Goal: Task Accomplishment & Management: Use online tool/utility

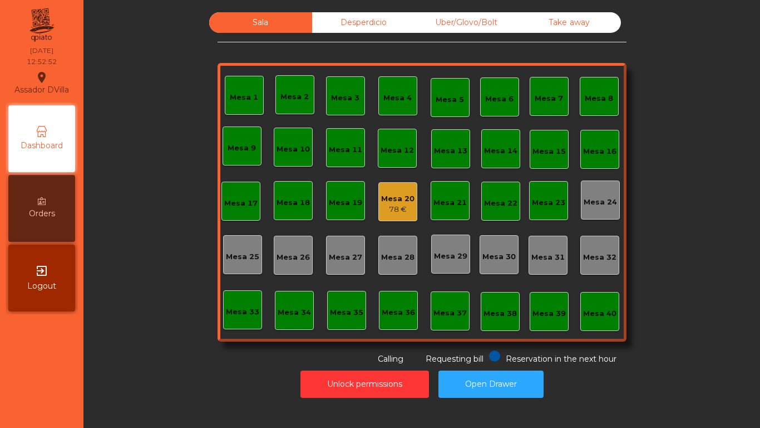
click at [381, 196] on div "Mesa 20" at bounding box center [397, 198] width 33 height 11
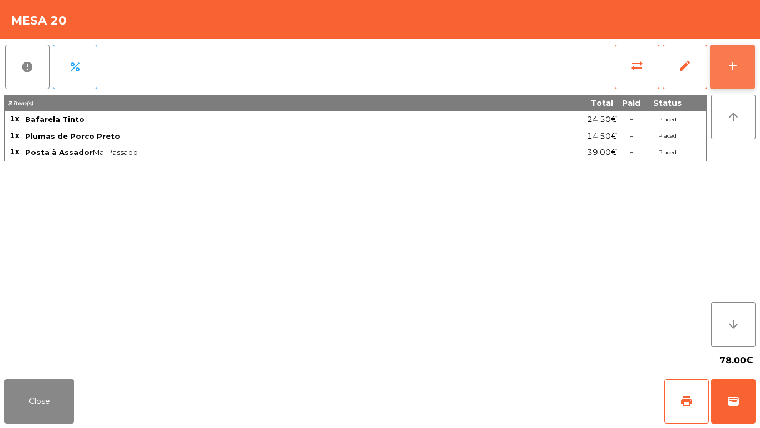
click at [742, 70] on button "add" at bounding box center [733, 67] width 45 height 45
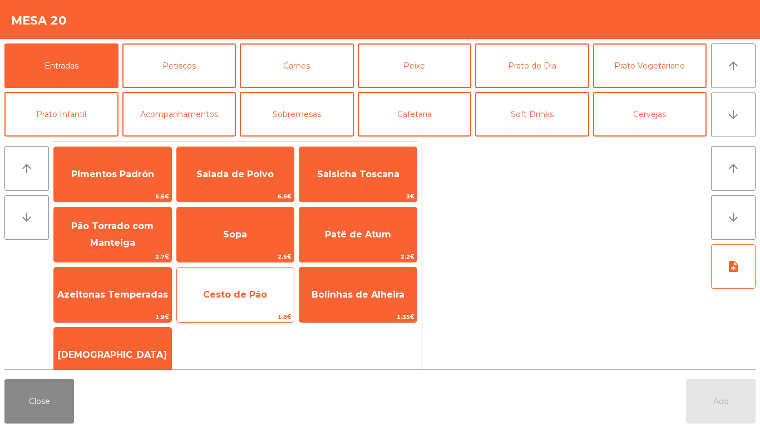
click at [241, 287] on span "Cesto de Pão" at bounding box center [235, 294] width 117 height 30
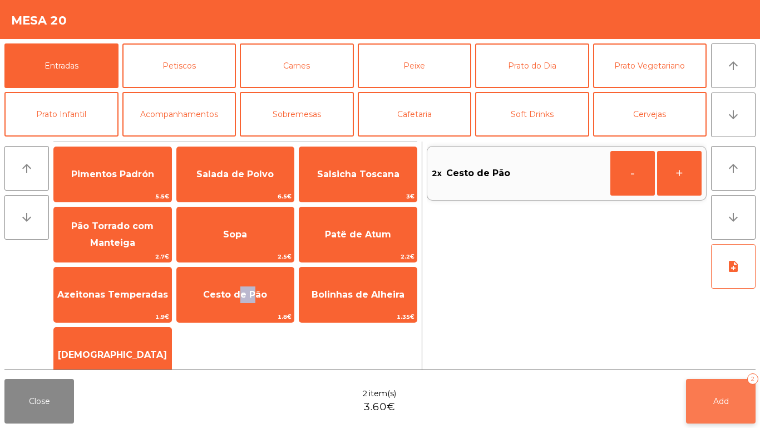
click at [754, 407] on button "Add 2" at bounding box center [721, 401] width 70 height 45
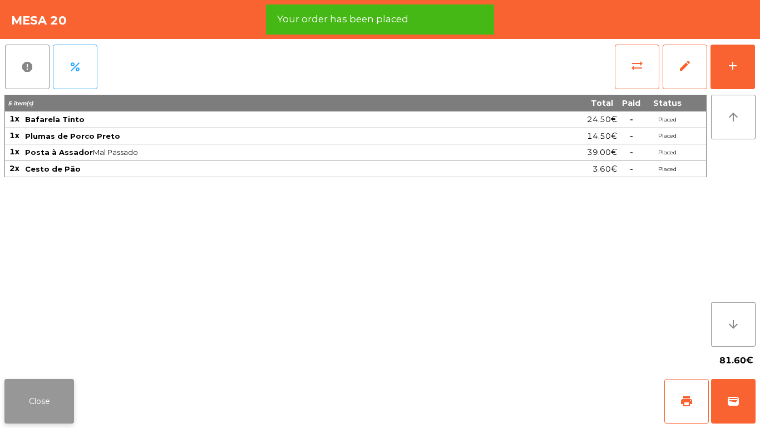
click at [23, 399] on button "Close" at bounding box center [39, 401] width 70 height 45
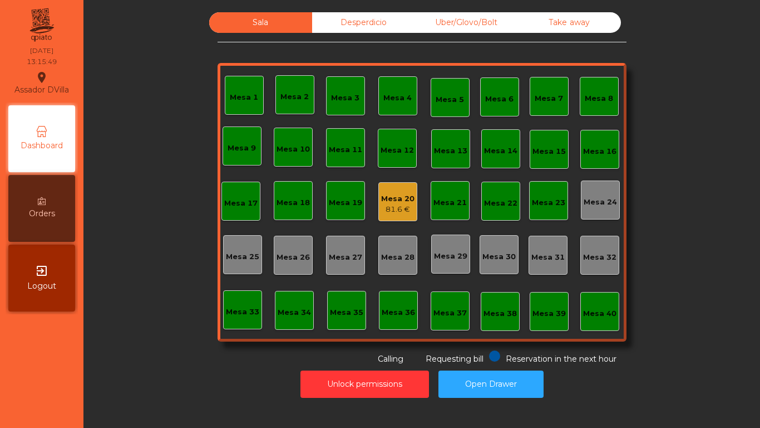
click at [406, 219] on div "Mesa 20 81.6 €" at bounding box center [398, 201] width 39 height 39
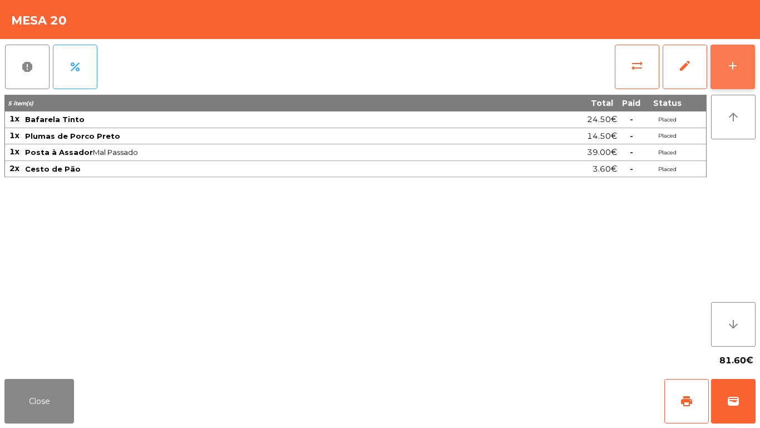
click at [738, 57] on button "add" at bounding box center [733, 67] width 45 height 45
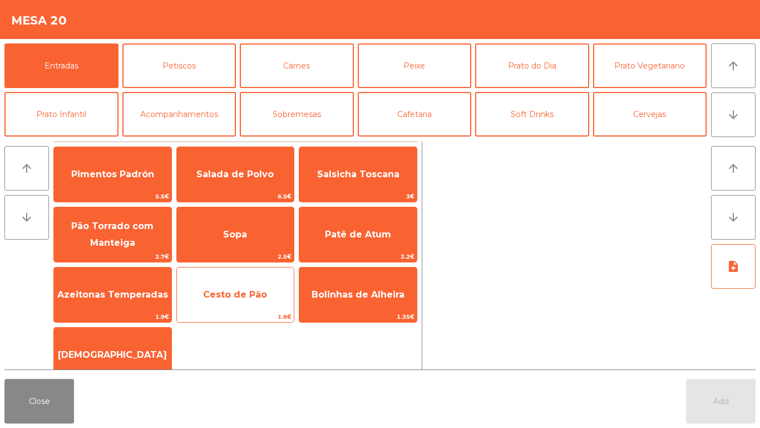
click at [249, 290] on span "Cesto de Pão" at bounding box center [235, 294] width 64 height 11
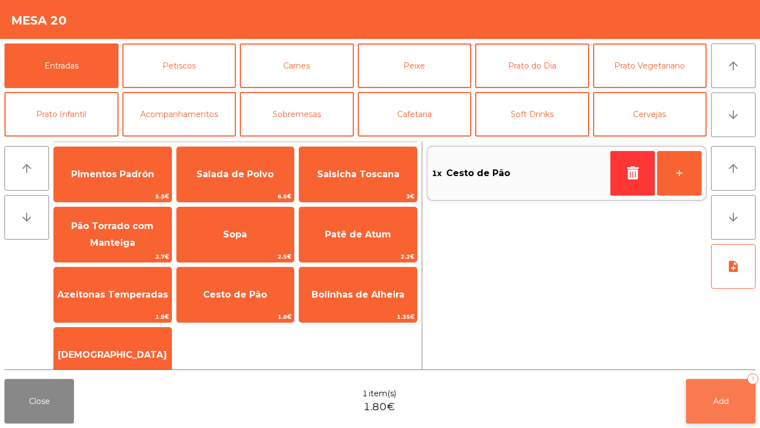
click at [728, 385] on button "Add 1" at bounding box center [721, 401] width 70 height 45
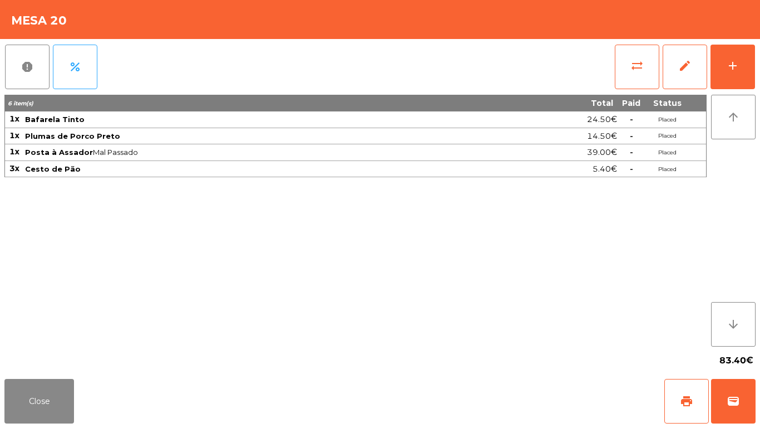
click at [87, 412] on div "Close print wallet" at bounding box center [380, 400] width 760 height 53
drag, startPoint x: 68, startPoint y: 395, endPoint x: 87, endPoint y: 376, distance: 26.0
click at [72, 392] on button "Close" at bounding box center [39, 401] width 70 height 45
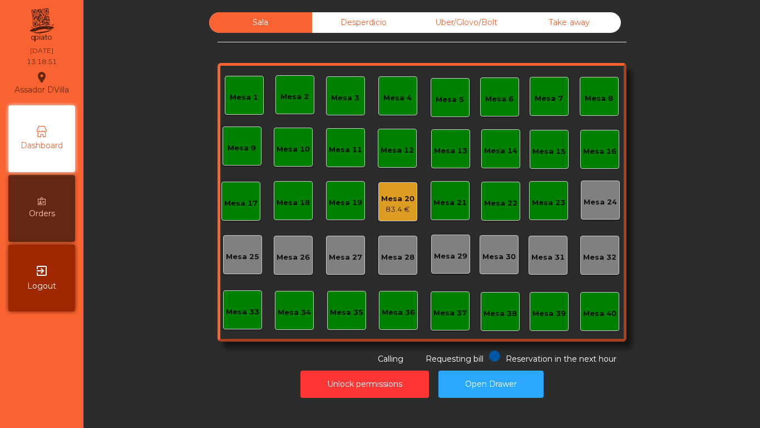
click at [301, 97] on div "Mesa 2" at bounding box center [295, 96] width 28 height 11
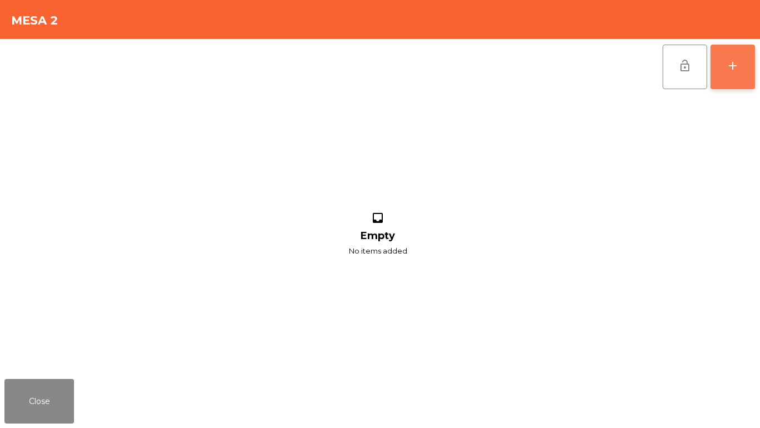
click at [752, 67] on button "add" at bounding box center [733, 67] width 45 height 45
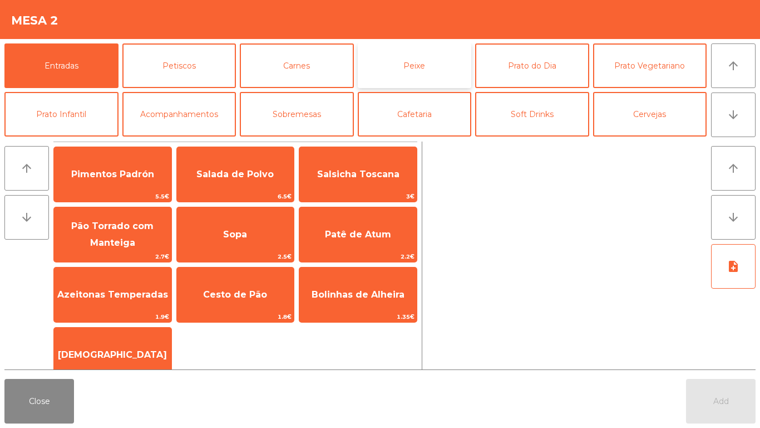
click at [392, 78] on button "Peixe" at bounding box center [415, 65] width 114 height 45
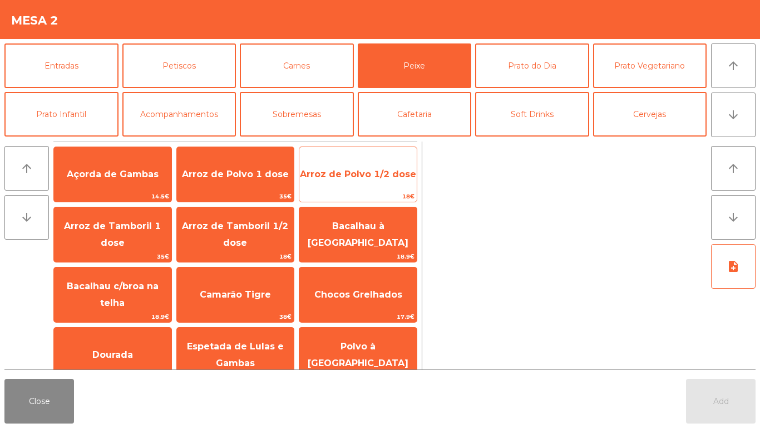
click at [356, 185] on span "Arroz de Polvo 1/2 dose" at bounding box center [358, 174] width 117 height 30
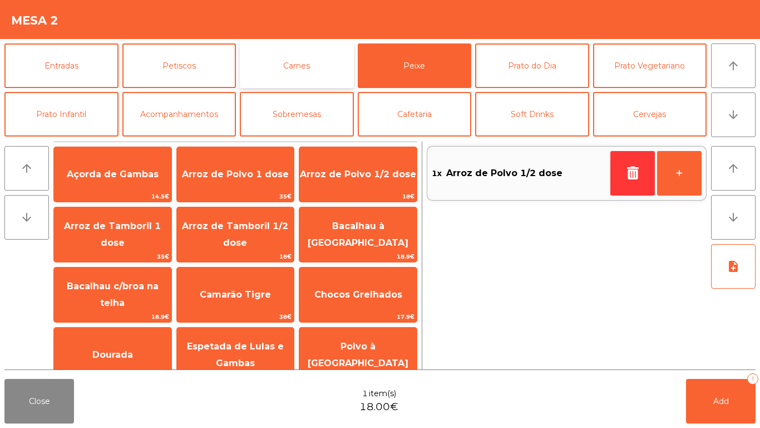
click at [302, 58] on button "Carnes" at bounding box center [297, 65] width 114 height 45
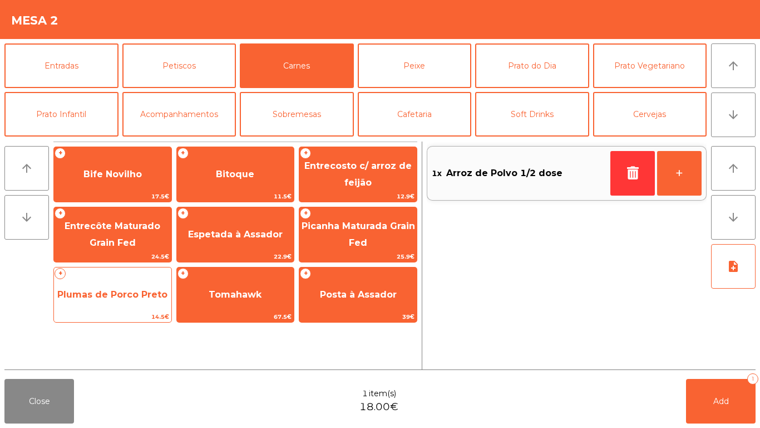
click at [130, 290] on span "Plumas de Porco Preto" at bounding box center [112, 294] width 110 height 11
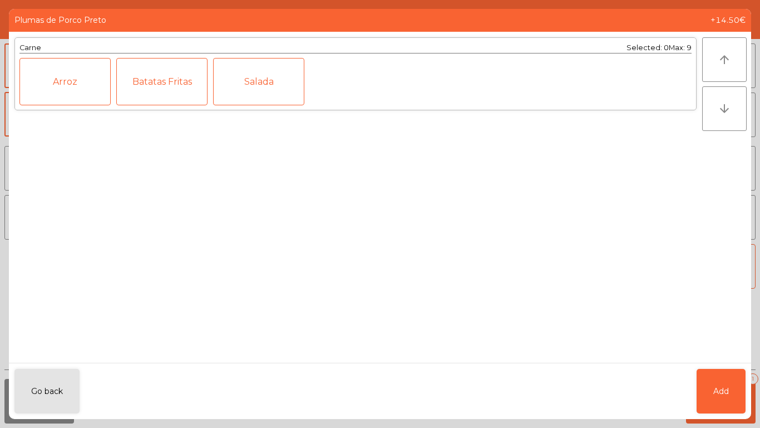
drag, startPoint x: 749, startPoint y: 386, endPoint x: 735, endPoint y: 391, distance: 15.3
click at [749, 387] on div "Go back Add" at bounding box center [380, 390] width 743 height 56
drag, startPoint x: 727, startPoint y: 393, endPoint x: 724, endPoint y: 400, distance: 7.8
click at [725, 394] on span "Add" at bounding box center [722, 391] width 16 height 12
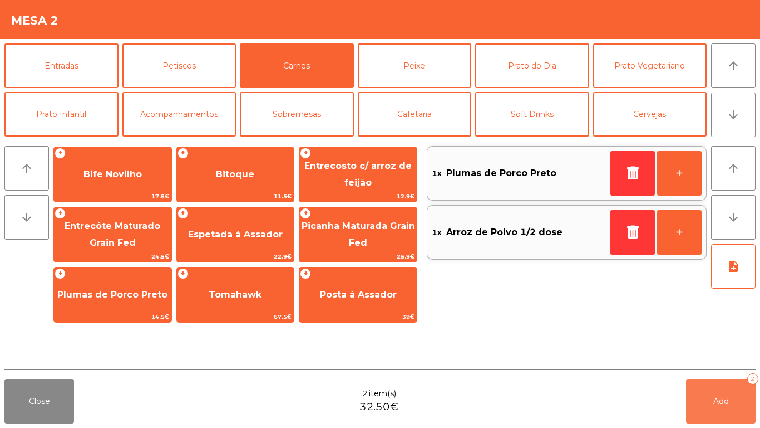
drag, startPoint x: 724, startPoint y: 403, endPoint x: 513, endPoint y: 372, distance: 213.2
click at [723, 404] on span "Add" at bounding box center [722, 401] width 16 height 10
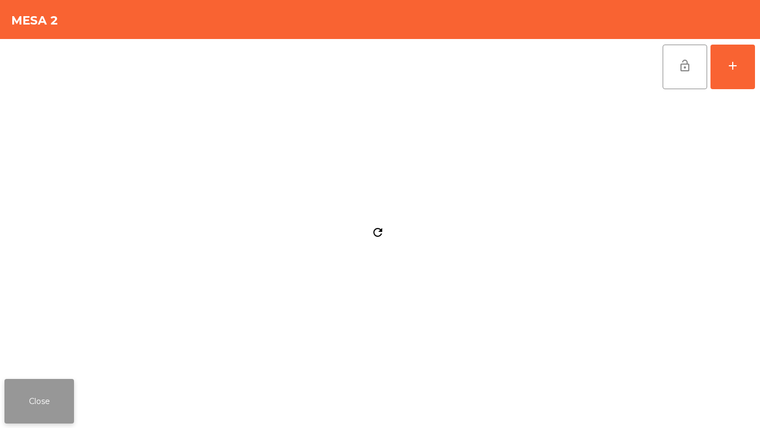
click at [26, 396] on button "Close" at bounding box center [39, 401] width 70 height 45
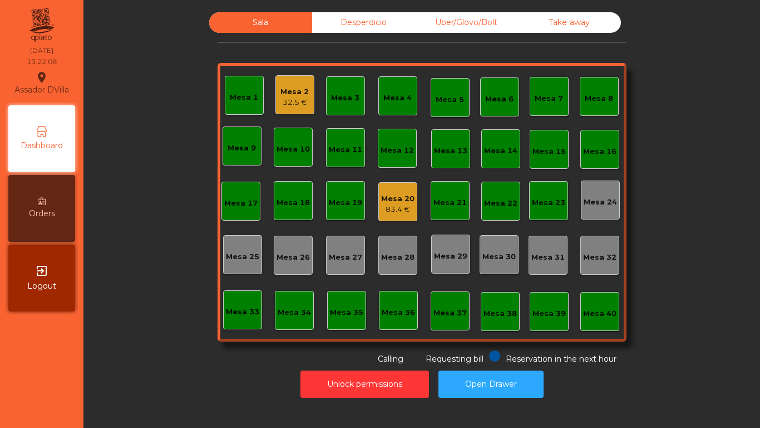
click at [386, 198] on div "Mesa 20" at bounding box center [397, 198] width 33 height 11
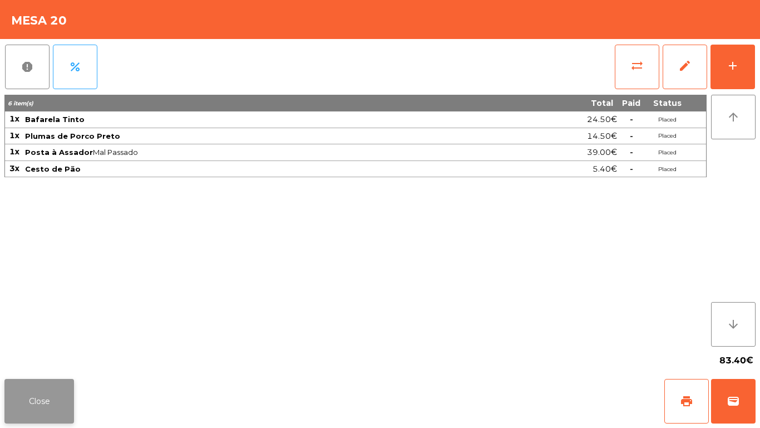
click at [28, 392] on button "Close" at bounding box center [39, 401] width 70 height 45
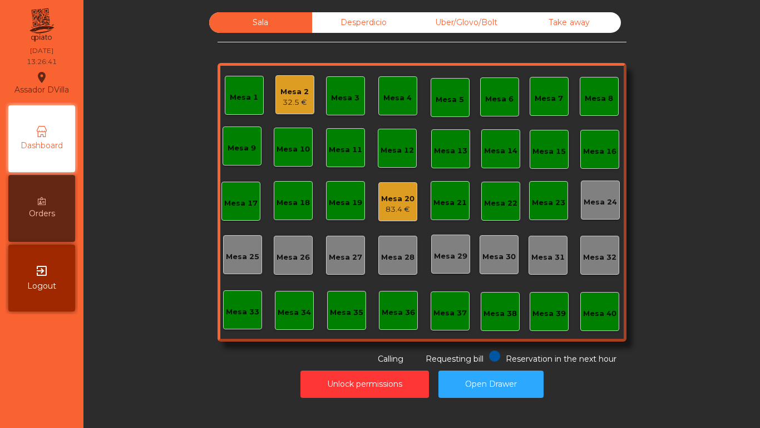
click at [243, 90] on div "Mesa 1" at bounding box center [244, 95] width 28 height 16
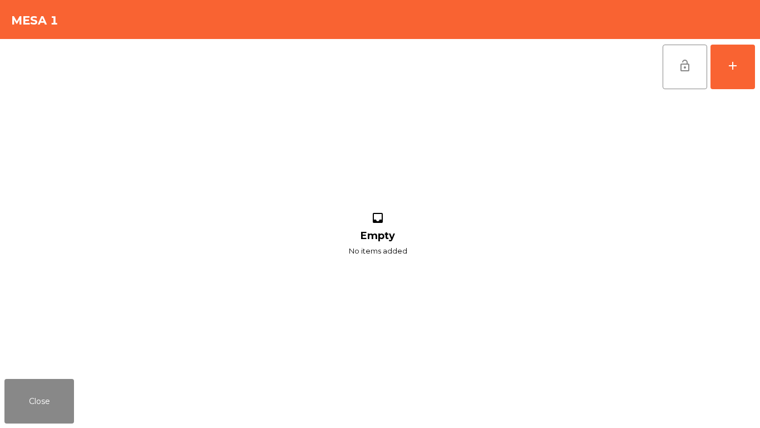
click at [757, 43] on div "lock_open add inbox Empty No items added" at bounding box center [380, 206] width 760 height 335
click at [748, 52] on button "add" at bounding box center [733, 67] width 45 height 45
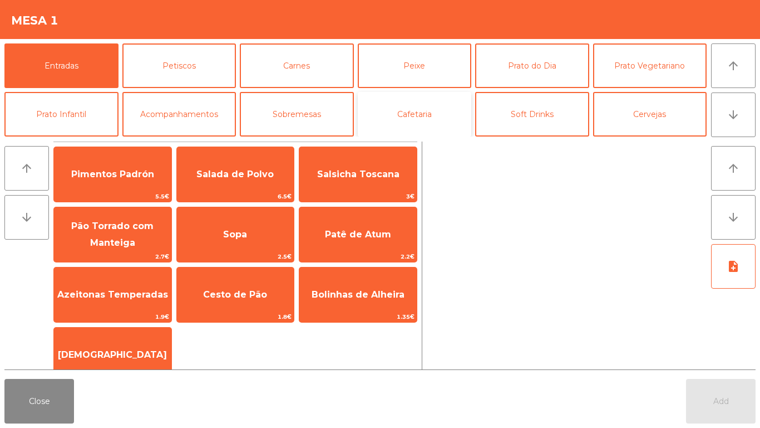
click at [423, 110] on button "Cafetaria" at bounding box center [415, 114] width 114 height 45
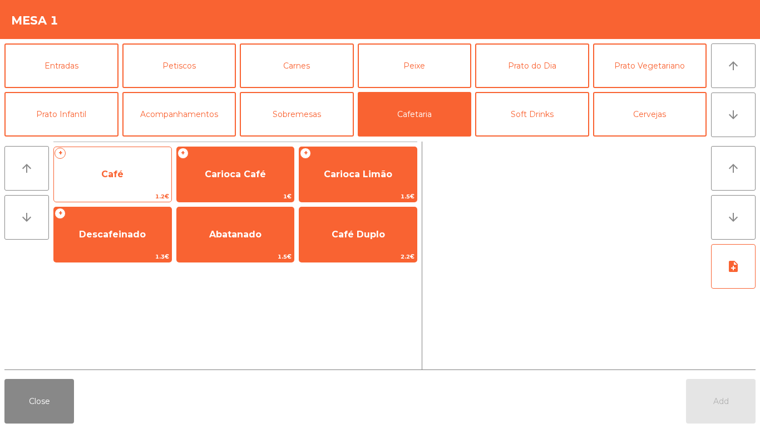
click at [106, 174] on span "Café" at bounding box center [112, 174] width 22 height 11
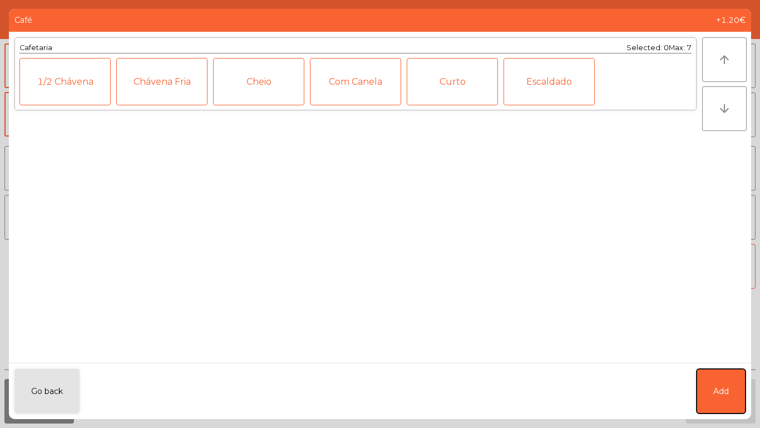
click at [715, 377] on button "Add" at bounding box center [721, 391] width 49 height 45
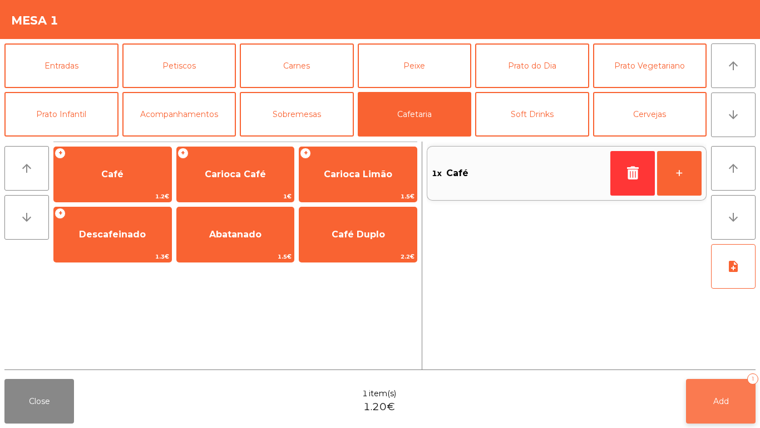
click at [718, 402] on span "Add" at bounding box center [722, 401] width 16 height 10
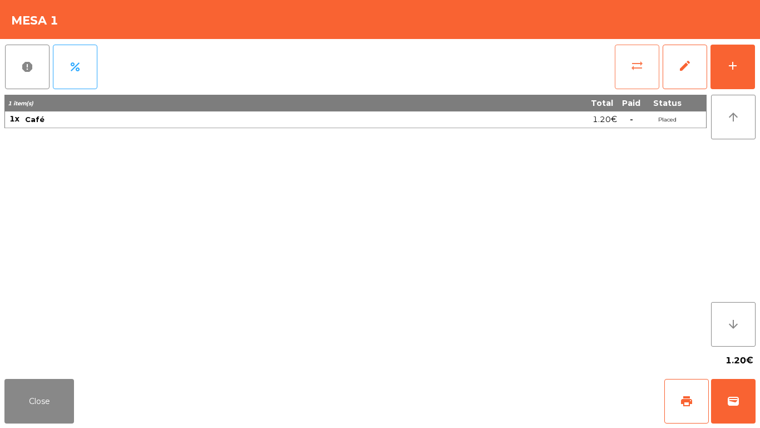
click at [634, 51] on button "sync_alt" at bounding box center [637, 67] width 45 height 45
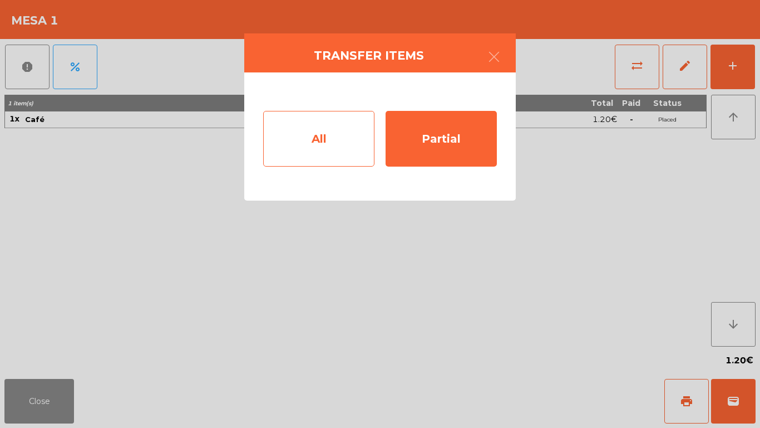
click at [322, 128] on div "All" at bounding box center [318, 139] width 111 height 56
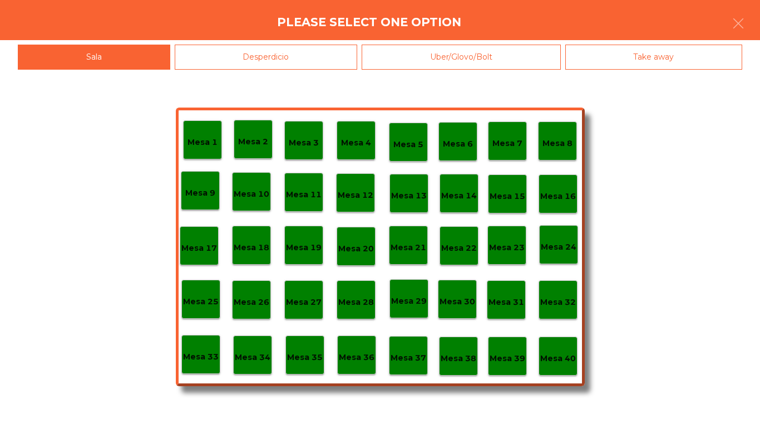
click at [217, 57] on div "Desperdicio" at bounding box center [266, 57] width 183 height 25
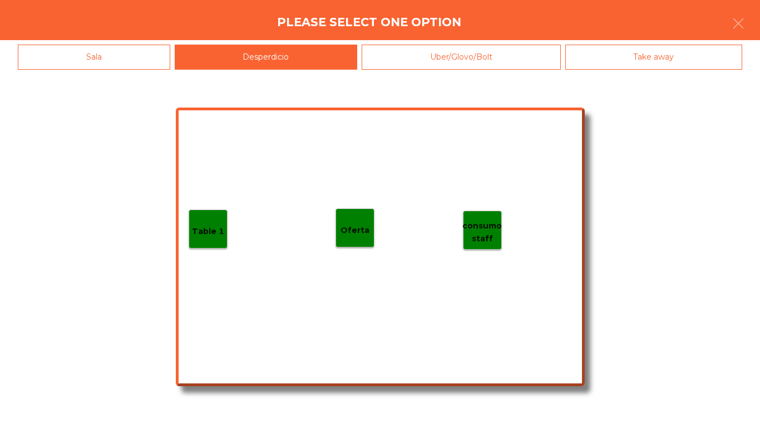
drag, startPoint x: 306, startPoint y: 264, endPoint x: 355, endPoint y: 235, distance: 56.1
click at [307, 263] on div "Table 1 consumo staff Oferta" at bounding box center [380, 246] width 409 height 278
click at [355, 235] on p "Oferta" at bounding box center [355, 230] width 29 height 13
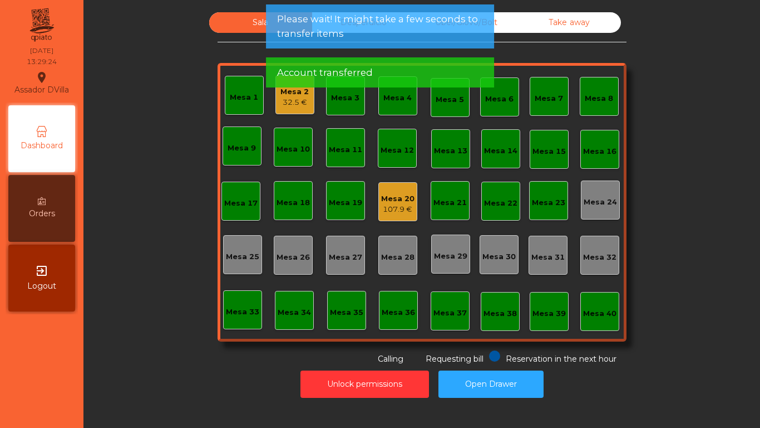
click at [381, 192] on div "Mesa 20 107.9 €" at bounding box center [397, 202] width 33 height 26
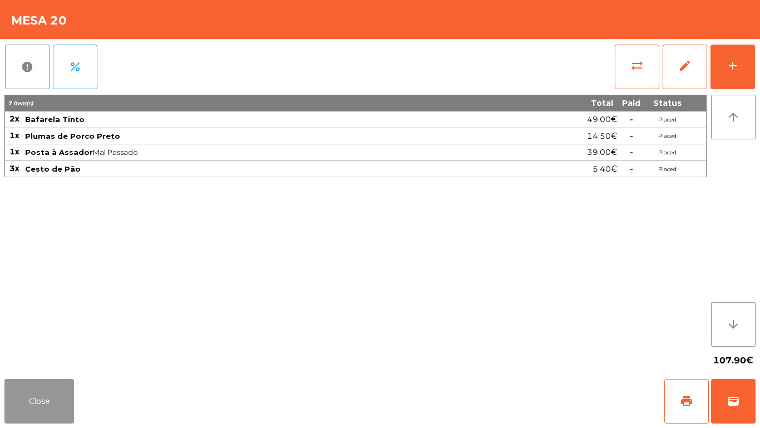
click at [51, 382] on button "Close" at bounding box center [39, 401] width 70 height 45
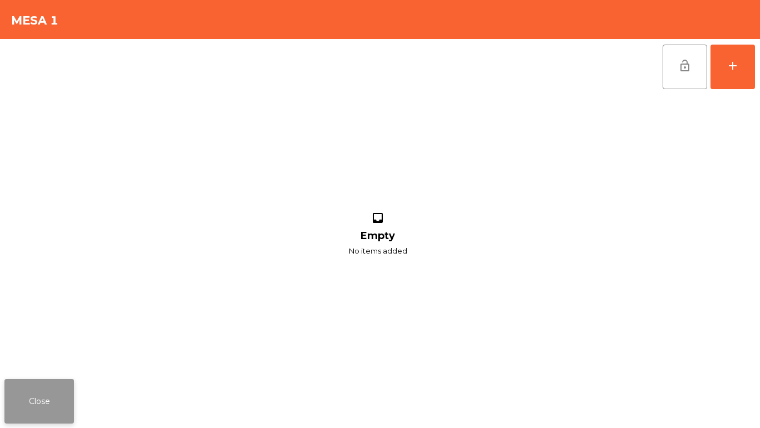
click at [38, 408] on button "Close" at bounding box center [39, 401] width 70 height 45
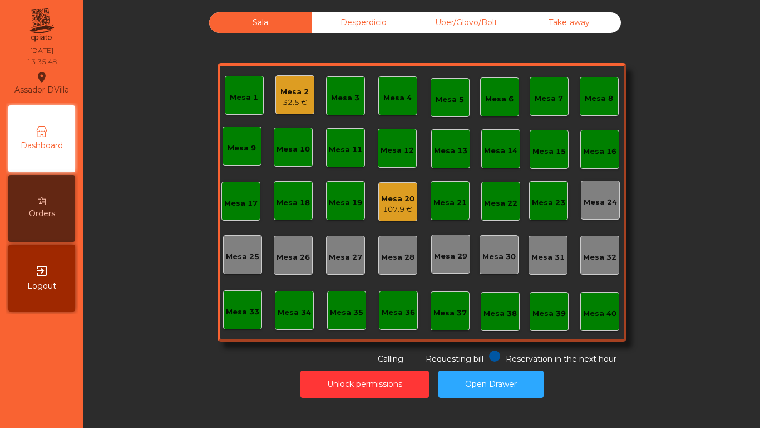
click at [396, 204] on div "107.9 €" at bounding box center [397, 209] width 33 height 11
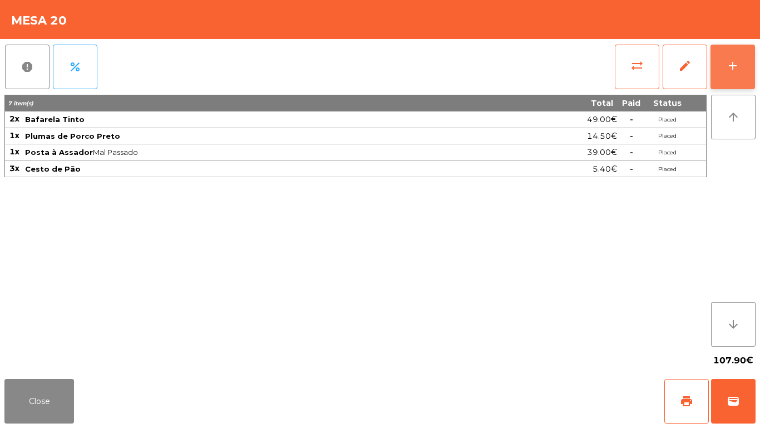
click at [740, 66] on button "add" at bounding box center [733, 67] width 45 height 45
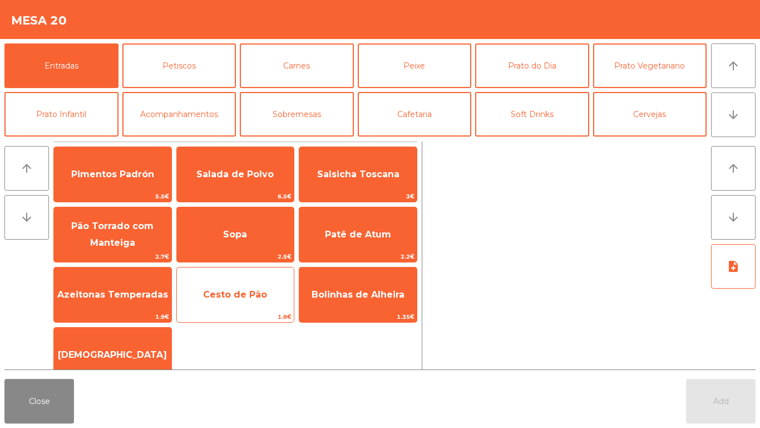
click at [220, 301] on span "Cesto de Pão" at bounding box center [235, 294] width 117 height 30
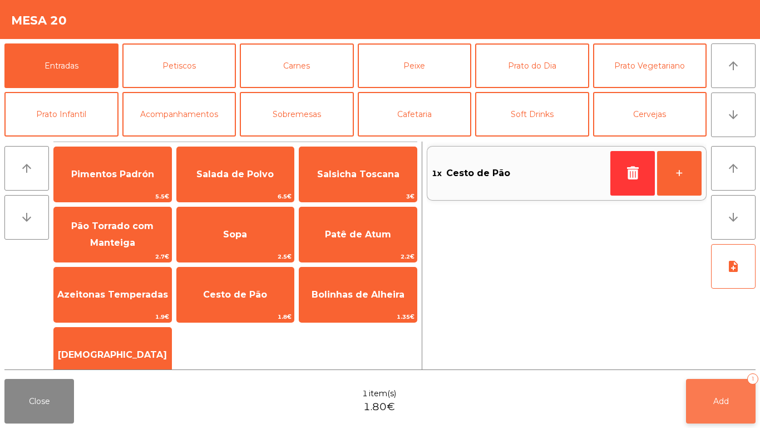
click at [720, 396] on span "Add" at bounding box center [722, 401] width 16 height 10
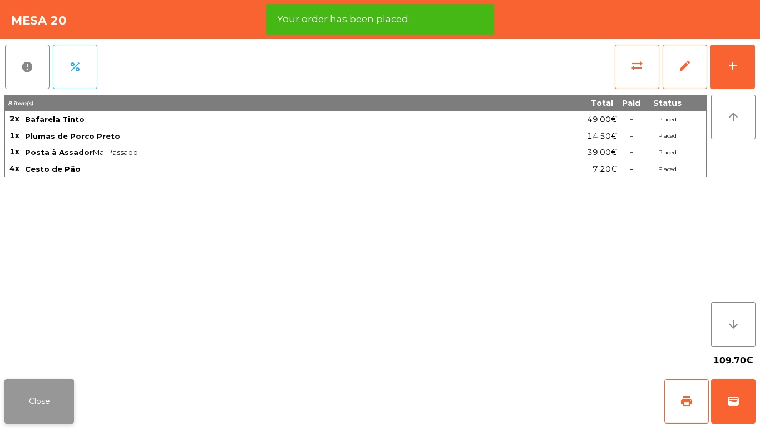
click at [37, 393] on button "Close" at bounding box center [39, 401] width 70 height 45
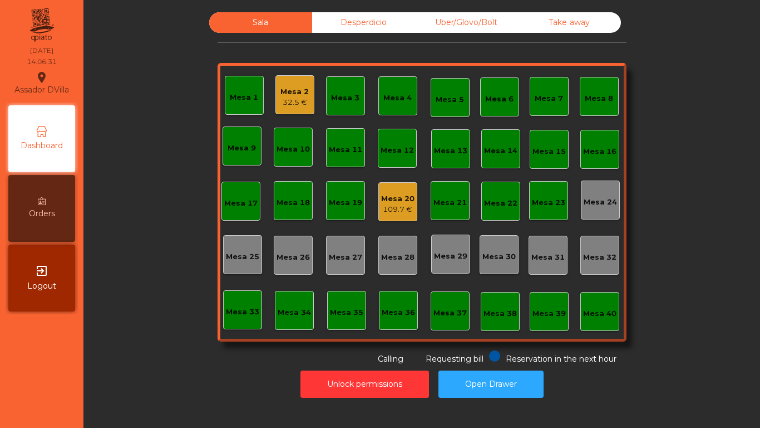
drag, startPoint x: 153, startPoint y: 328, endPoint x: 168, endPoint y: 337, distance: 18.0
click at [168, 337] on div "Sala Desperdicio Uber/Glovo/Bolt Take away Mesa 1 Mesa 2 32.5 € Mesa 3 Mesa 4 M…" at bounding box center [422, 188] width 647 height 352
click at [473, 391] on button "Open Drawer" at bounding box center [491, 383] width 105 height 27
click at [385, 197] on div "Mesa 20" at bounding box center [397, 198] width 33 height 11
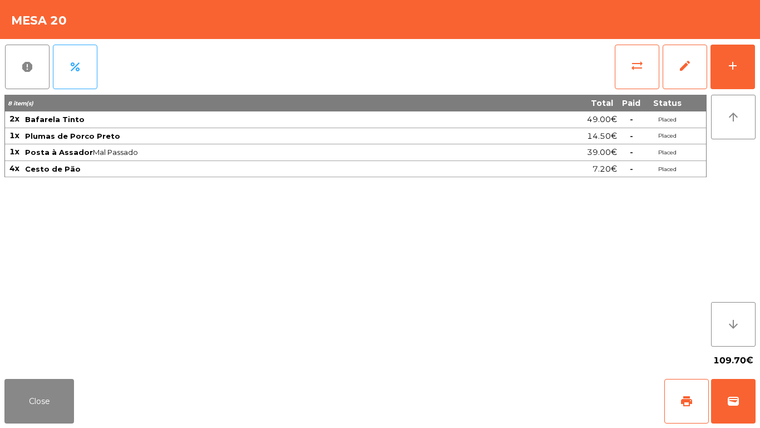
click at [758, 56] on div "report percent sync_alt edit add 8 item(s) Total Paid Status 2x Bafarela Tinto …" at bounding box center [380, 206] width 760 height 335
click at [747, 54] on button "add" at bounding box center [733, 67] width 45 height 45
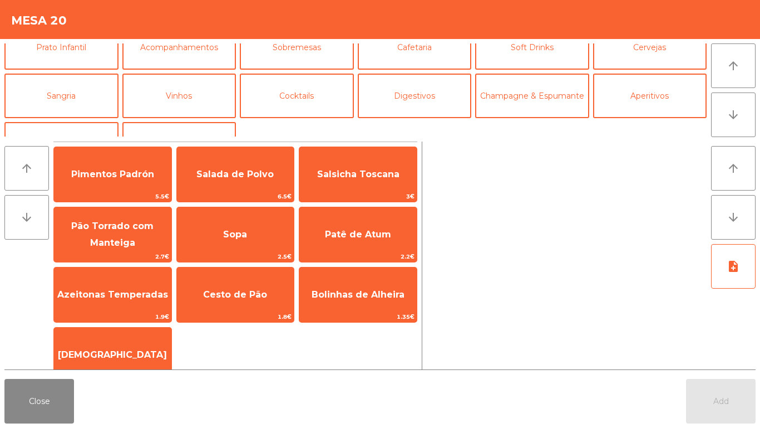
scroll to position [66, 0]
click at [431, 91] on button "Digestivos" at bounding box center [415, 96] width 114 height 45
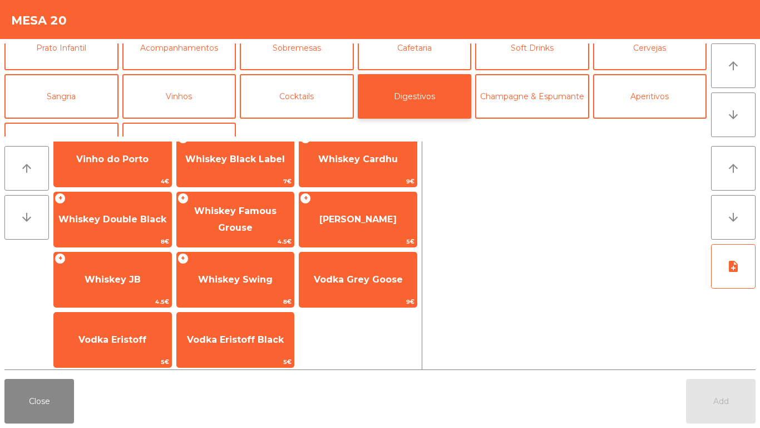
scroll to position [135, 0]
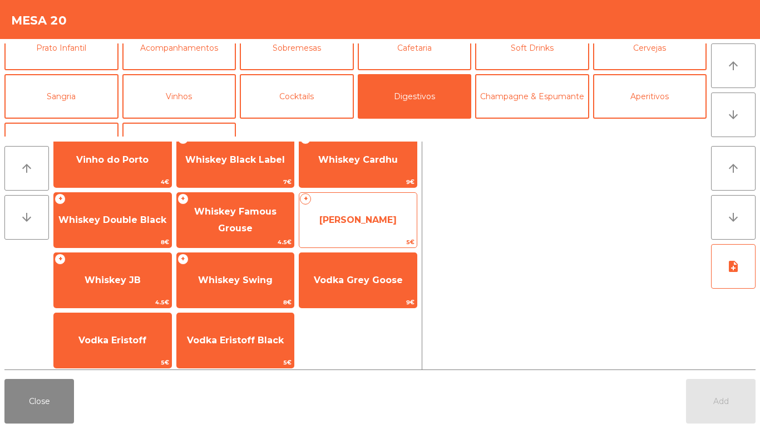
click at [359, 212] on span "[PERSON_NAME]" at bounding box center [358, 220] width 117 height 30
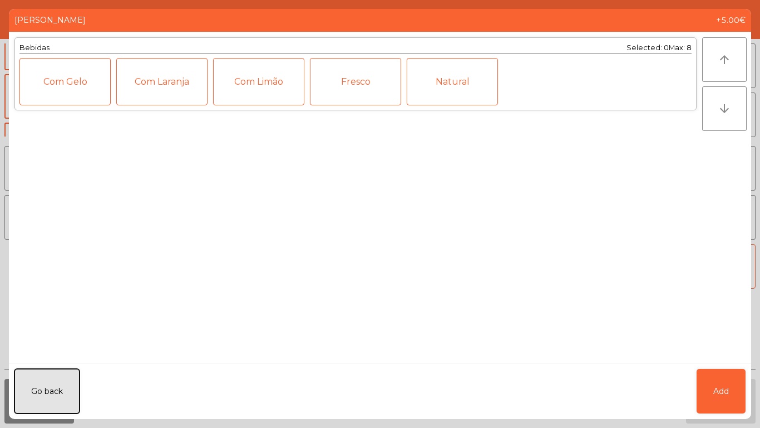
click at [38, 390] on button "Go back" at bounding box center [46, 391] width 65 height 45
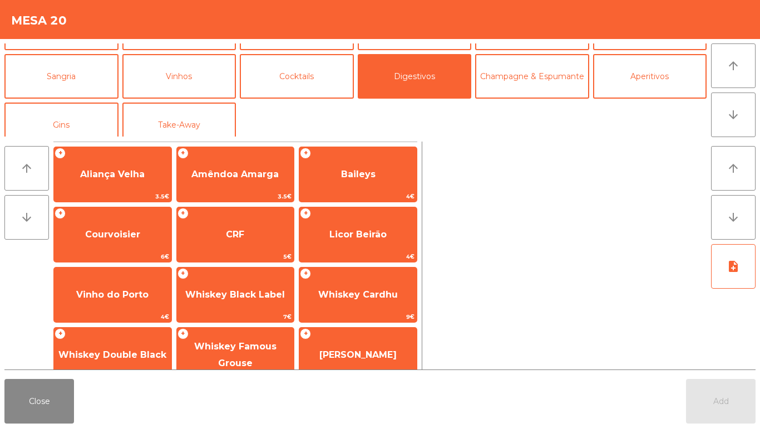
scroll to position [87, 0]
click at [60, 118] on button "Gins" at bounding box center [61, 124] width 114 height 45
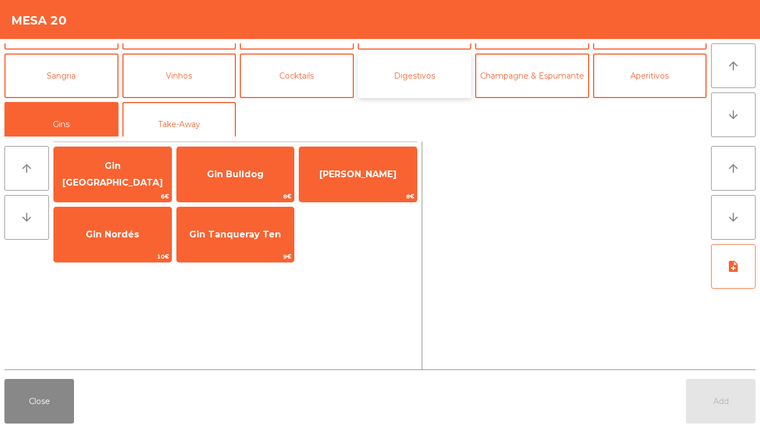
click at [409, 82] on button "Digestivos" at bounding box center [415, 75] width 114 height 45
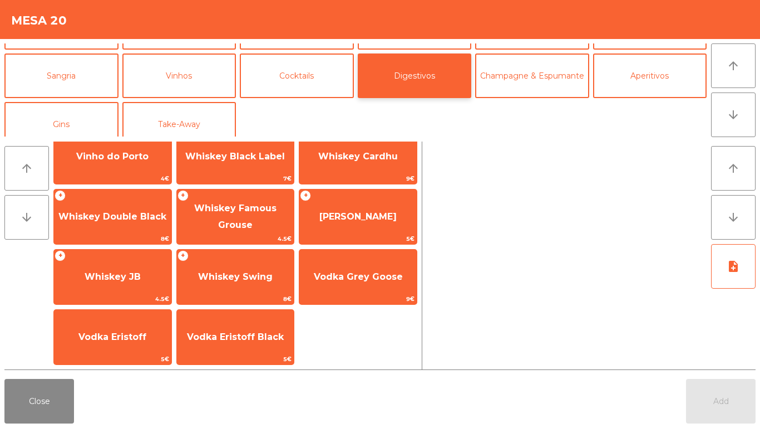
scroll to position [138, 0]
click at [536, 281] on div at bounding box center [567, 255] width 280 height 228
click at [653, 75] on button "Aperitivos" at bounding box center [650, 75] width 114 height 45
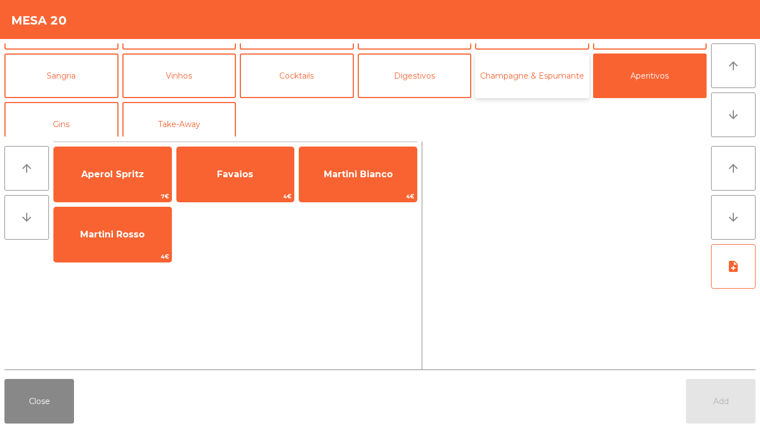
click at [547, 77] on button "Champagne & Espumante" at bounding box center [532, 75] width 114 height 45
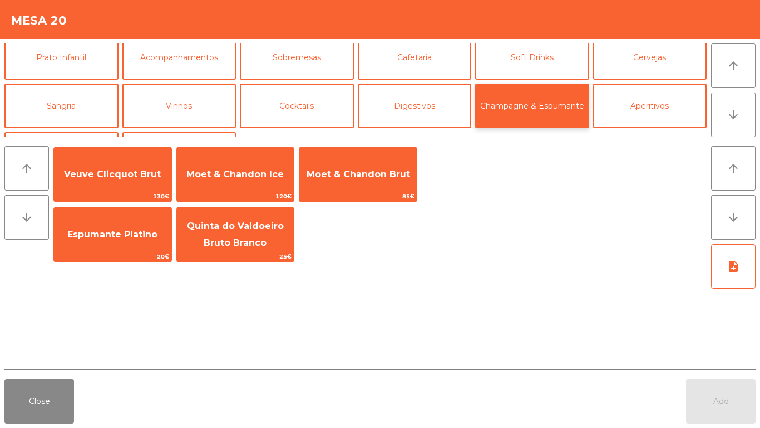
scroll to position [55, 0]
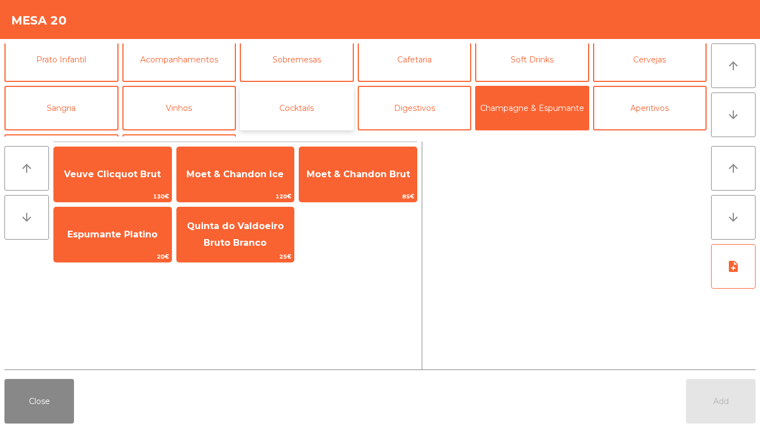
click at [246, 127] on button "Cocktails" at bounding box center [297, 108] width 114 height 45
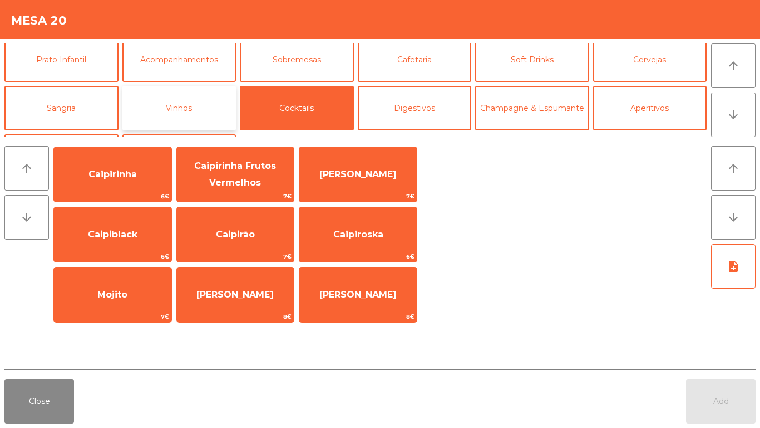
click at [158, 114] on button "Vinhos" at bounding box center [179, 108] width 114 height 45
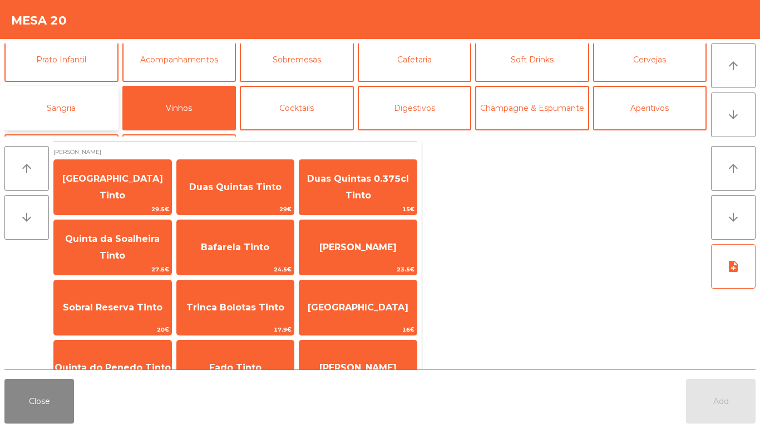
click at [58, 121] on button "Sangria" at bounding box center [61, 108] width 114 height 45
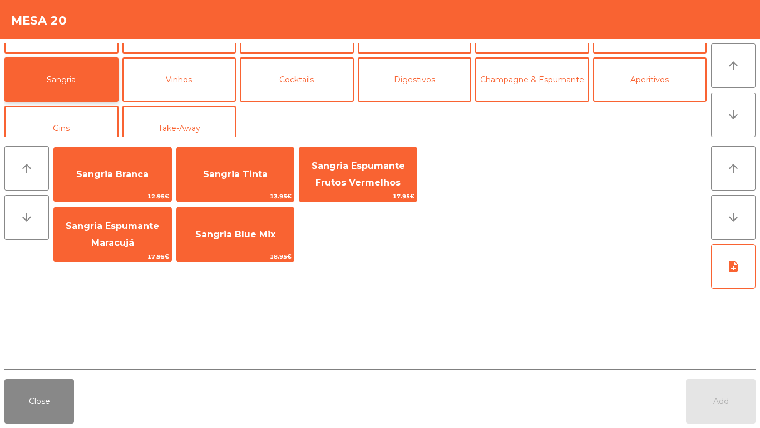
scroll to position [97, 0]
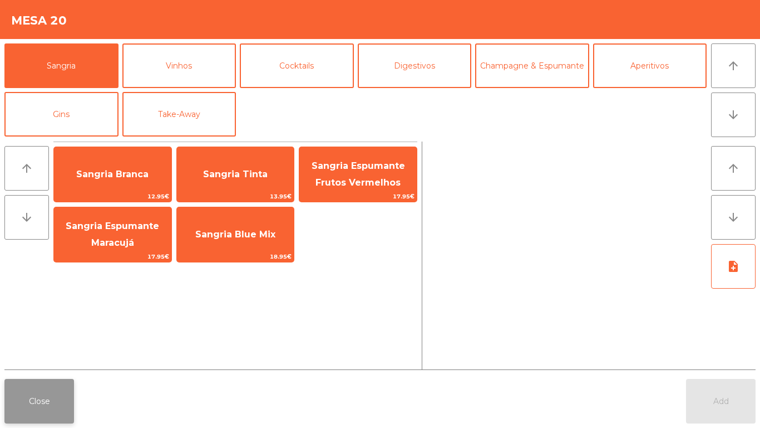
click at [30, 403] on button "Close" at bounding box center [39, 401] width 70 height 45
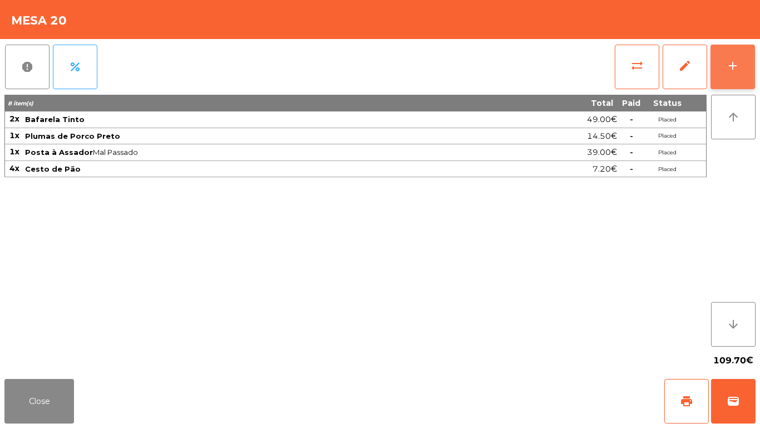
click at [736, 64] on div "add" at bounding box center [733, 65] width 13 height 13
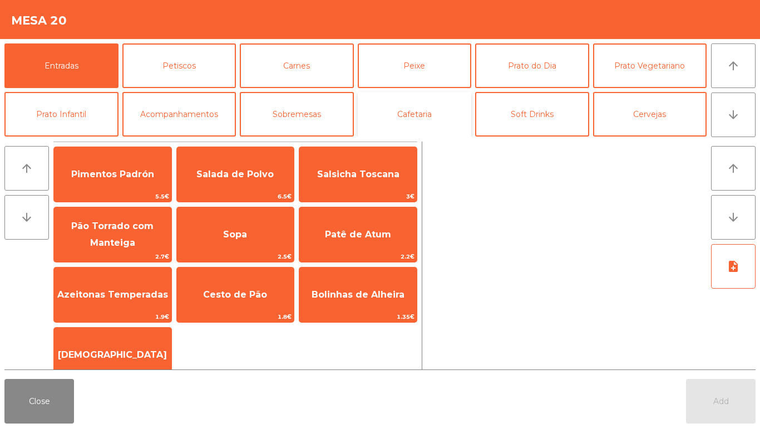
click at [432, 120] on button "Cafetaria" at bounding box center [415, 114] width 114 height 45
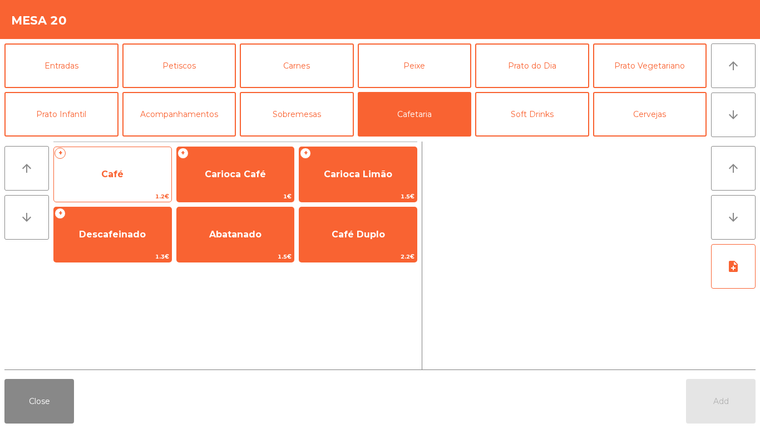
click at [110, 173] on span "Café" at bounding box center [112, 174] width 22 height 11
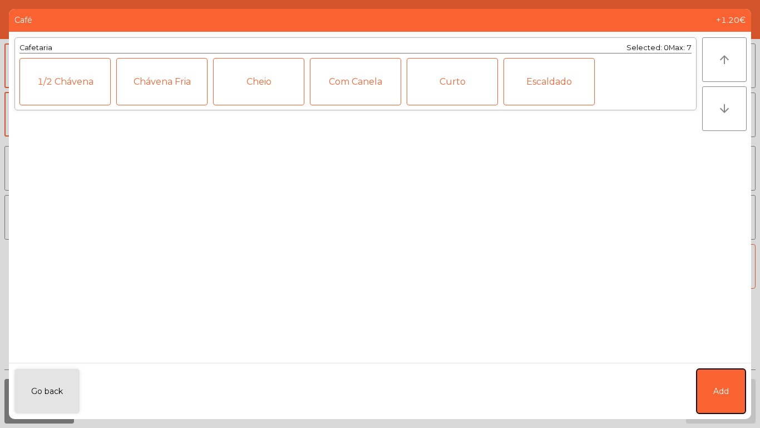
click at [743, 387] on button "Add" at bounding box center [721, 391] width 49 height 45
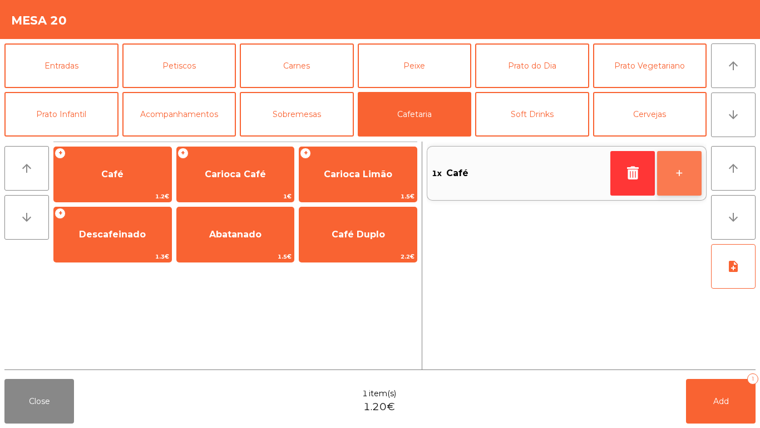
click at [684, 167] on button "+" at bounding box center [679, 173] width 45 height 45
click at [680, 169] on button "+" at bounding box center [679, 173] width 45 height 45
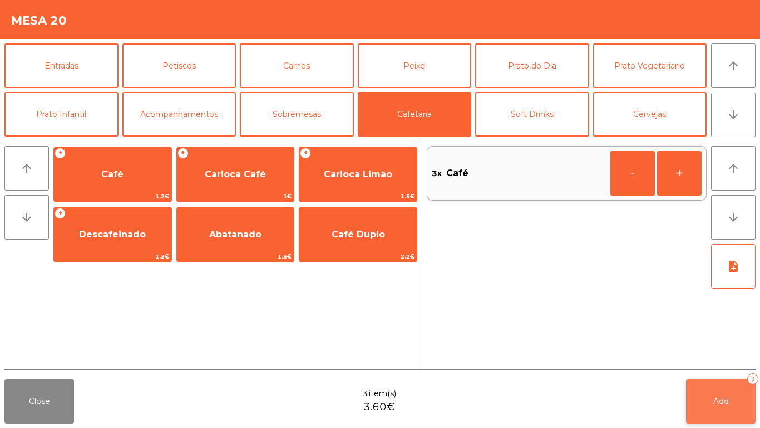
click at [724, 396] on span "Add" at bounding box center [722, 401] width 16 height 10
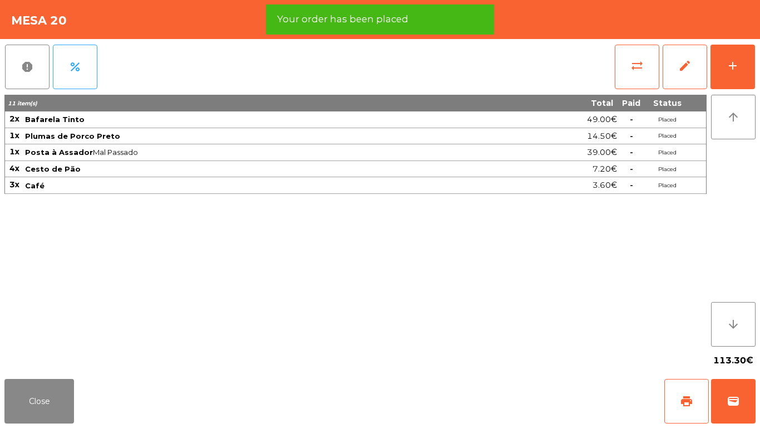
click at [760, 63] on div "report percent sync_alt edit add 11 item(s) Total Paid Status 2x Bafarela Tinto…" at bounding box center [380, 206] width 760 height 335
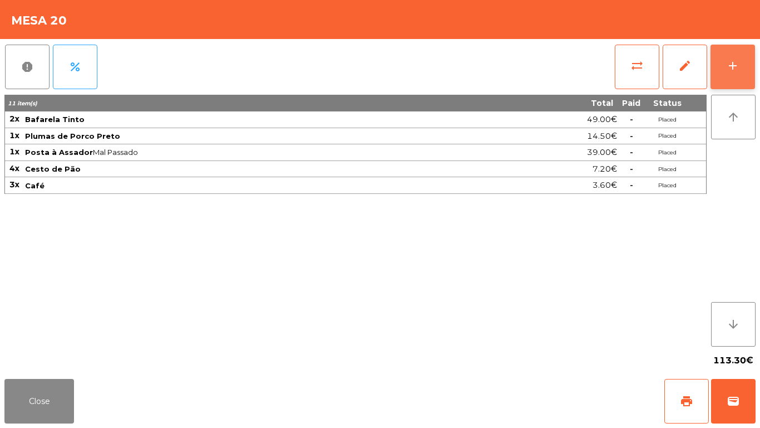
click at [734, 78] on button "add" at bounding box center [733, 67] width 45 height 45
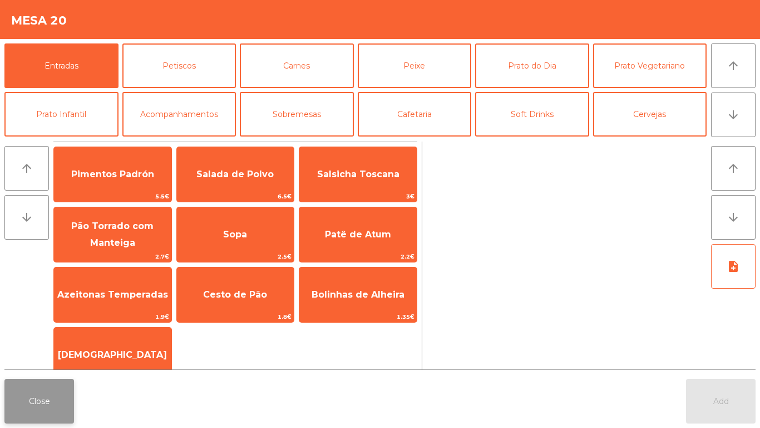
click at [40, 396] on button "Close" at bounding box center [39, 401] width 70 height 45
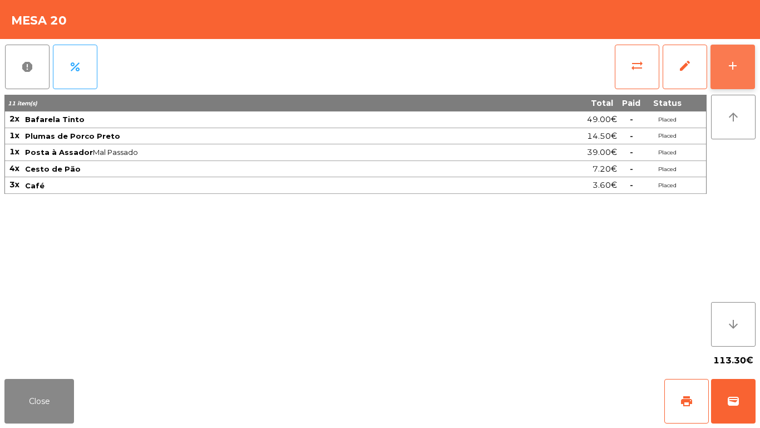
click at [751, 72] on button "add" at bounding box center [733, 67] width 45 height 45
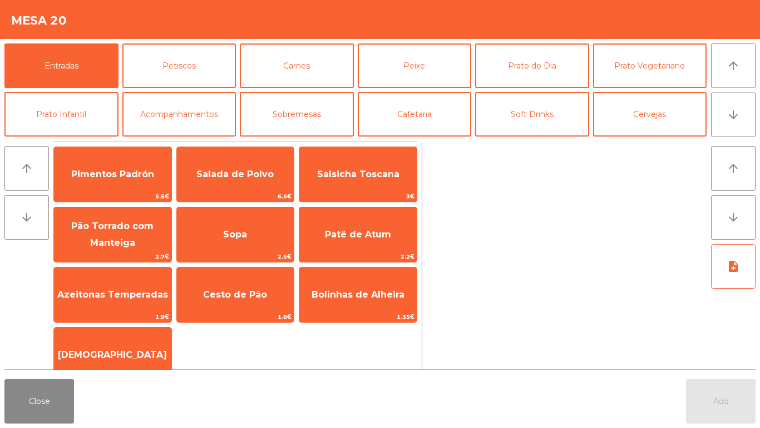
scroll to position [35, 0]
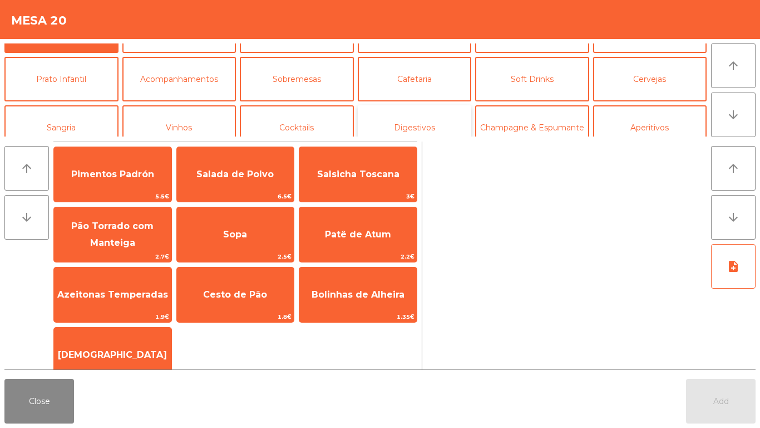
click at [441, 116] on button "Digestivos" at bounding box center [415, 127] width 114 height 45
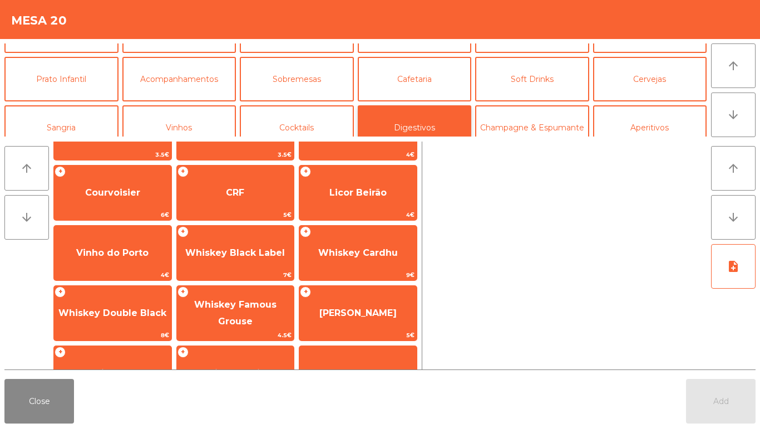
scroll to position [56, 0]
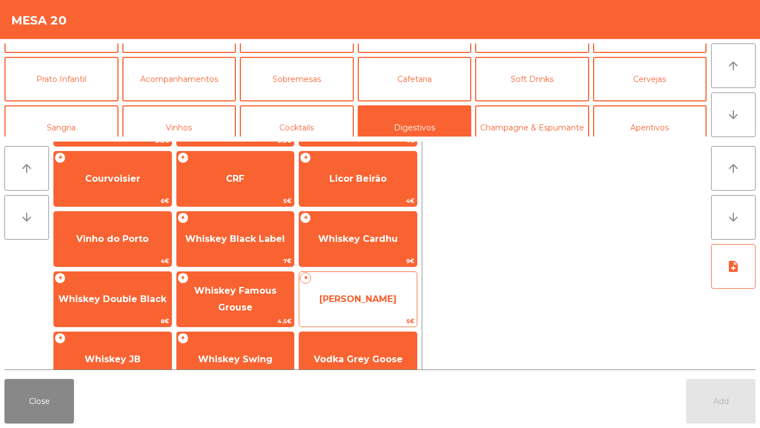
click at [346, 294] on span "[PERSON_NAME]" at bounding box center [358, 298] width 77 height 11
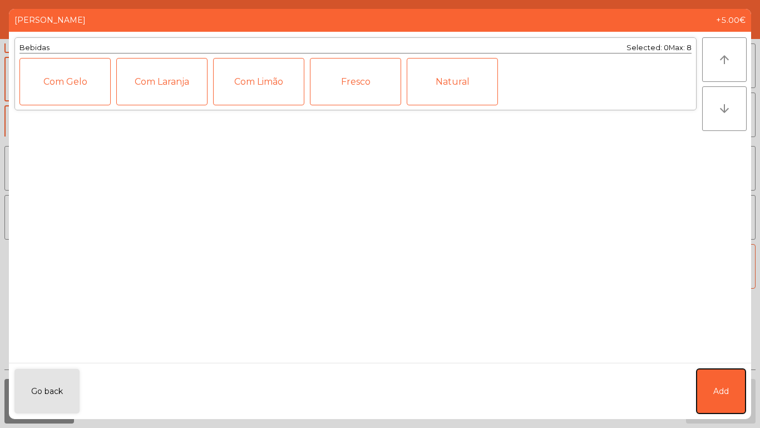
click at [716, 402] on button "Add" at bounding box center [721, 391] width 49 height 45
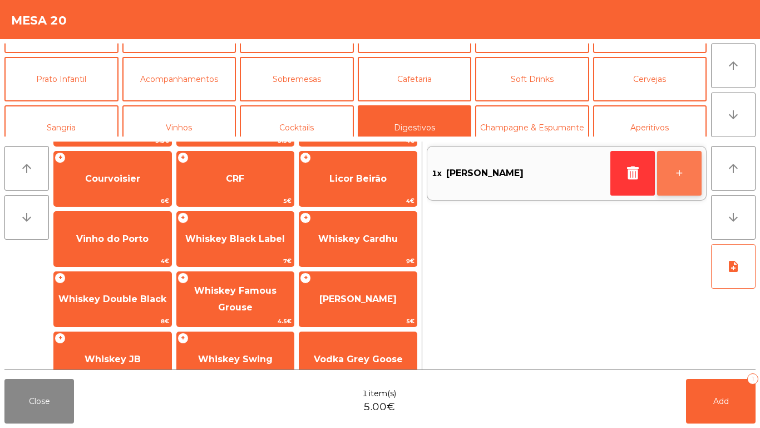
click at [685, 171] on button "+" at bounding box center [679, 173] width 45 height 45
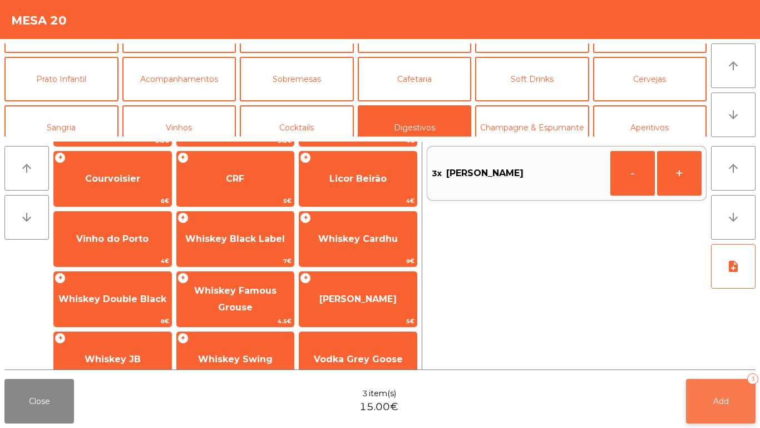
click at [734, 398] on button "Add 3" at bounding box center [721, 401] width 70 height 45
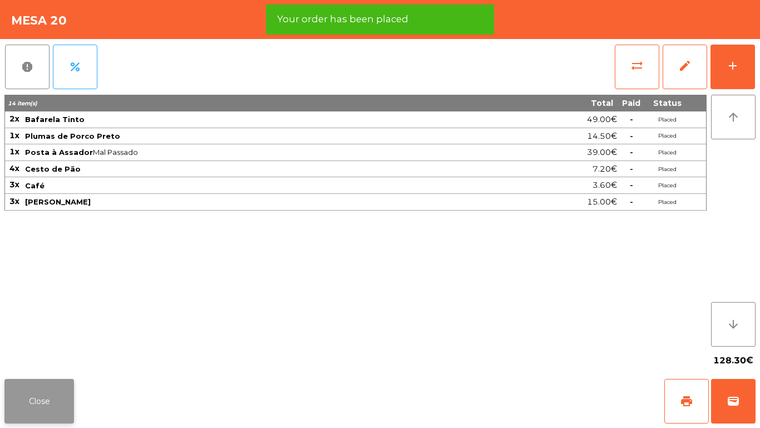
click at [44, 404] on button "Close" at bounding box center [39, 401] width 70 height 45
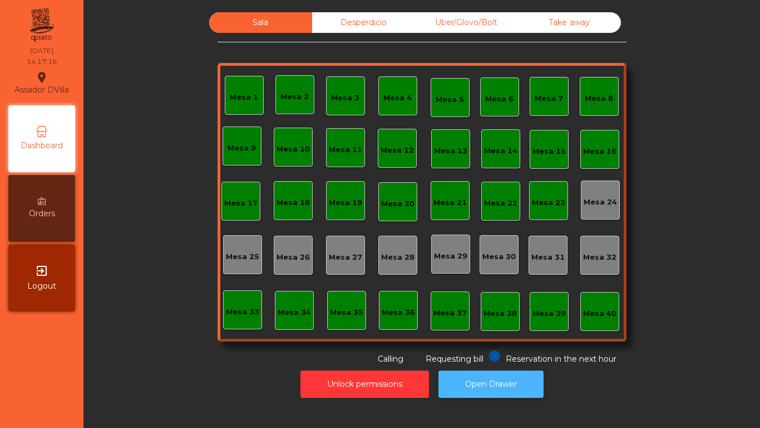
click at [499, 379] on button "Open Drawer" at bounding box center [491, 383] width 105 height 27
click at [465, 387] on button "Open Drawer" at bounding box center [491, 383] width 105 height 27
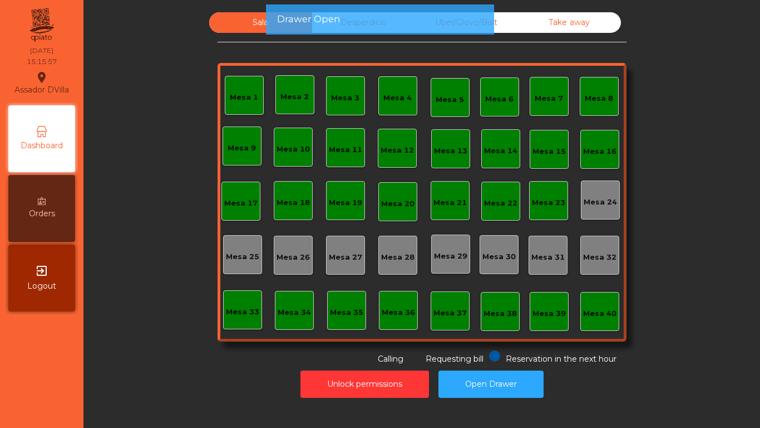
click at [610, 378] on div "Unlock permissions Open Drawer" at bounding box center [422, 384] width 647 height 38
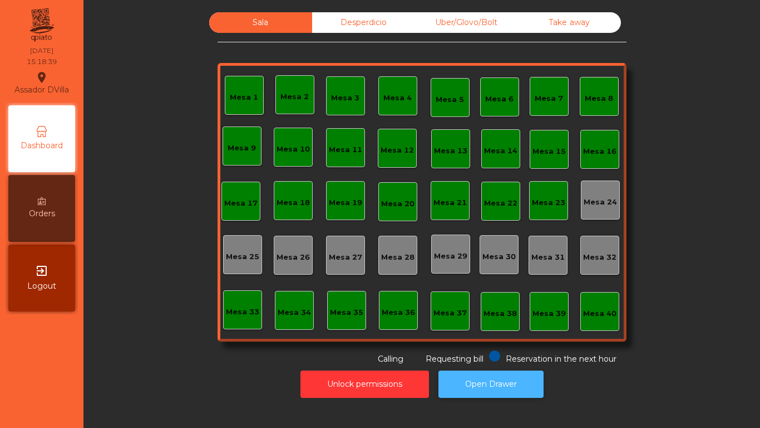
click at [485, 386] on button "Open Drawer" at bounding box center [491, 383] width 105 height 27
